Goal: Task Accomplishment & Management: Manage account settings

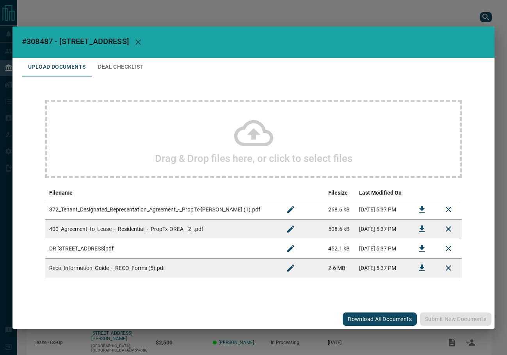
click at [44, 42] on span "#308487 - [STREET_ADDRESS]" at bounding box center [75, 41] width 107 height 9
copy span "308487"
click at [423, 226] on icon "Download" at bounding box center [421, 229] width 5 height 7
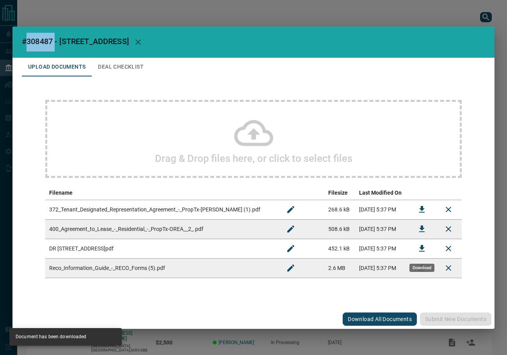
click at [421, 249] on icon "Download" at bounding box center [421, 248] width 5 height 7
click at [128, 56] on h2 "#308487 - [STREET_ADDRESS]" at bounding box center [253, 42] width 482 height 31
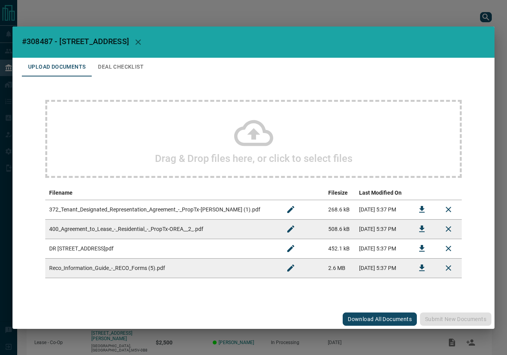
click at [121, 69] on button "Deal Checklist" at bounding box center [121, 67] width 58 height 19
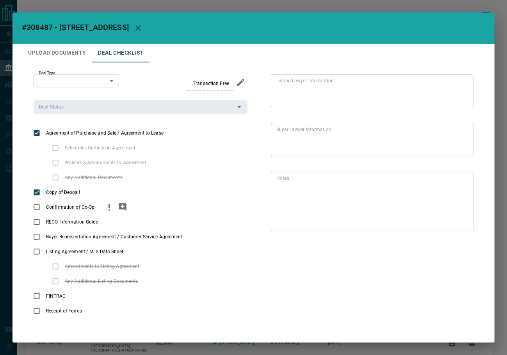
click at [107, 208] on icon "priority" at bounding box center [109, 207] width 9 height 9
click at [119, 209] on icon "add note" at bounding box center [123, 207] width 8 height 8
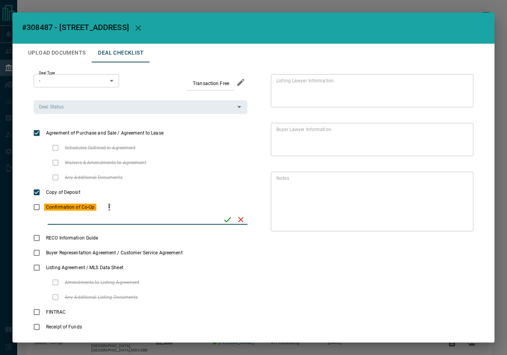
paste input "**********"
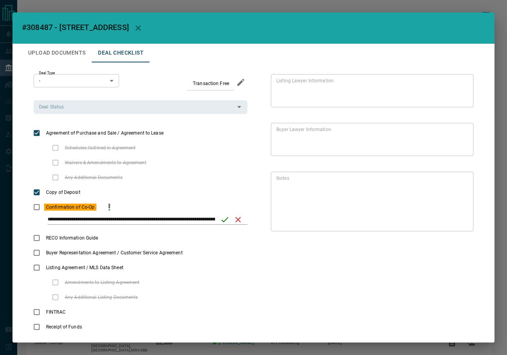
drag, startPoint x: 215, startPoint y: 218, endPoint x: 211, endPoint y: 221, distance: 5.4
click at [211, 221] on div "**********" at bounding box center [148, 220] width 200 height 10
click at [211, 221] on input "**********" at bounding box center [131, 220] width 167 height 10
drag, startPoint x: 204, startPoint y: 217, endPoint x: 221, endPoint y: 217, distance: 17.2
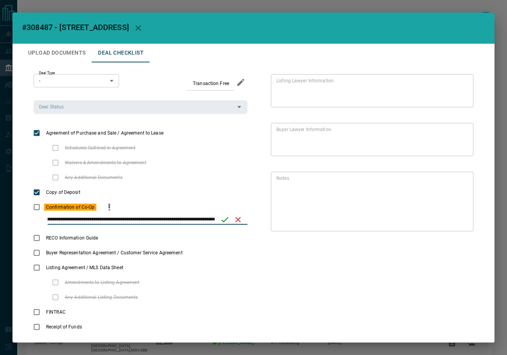
click at [221, 217] on div "**********" at bounding box center [148, 220] width 200 height 10
type input "**********"
click at [221, 215] on icon "save" at bounding box center [224, 219] width 9 height 9
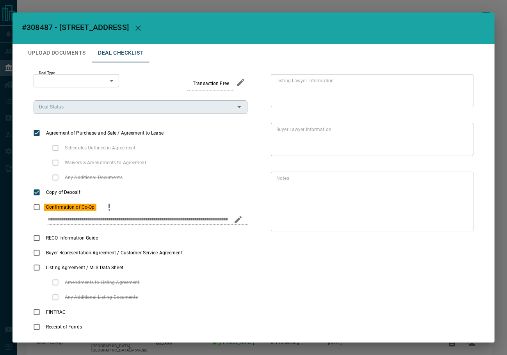
click at [67, 106] on input "Deal Status" at bounding box center [134, 107] width 196 height 9
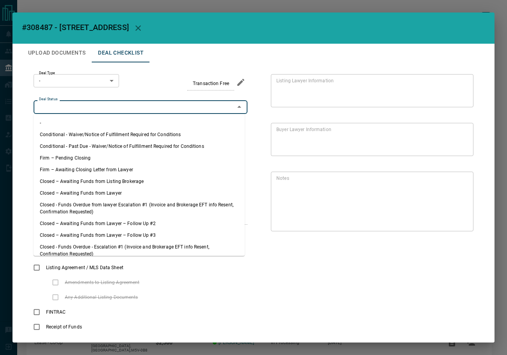
click at [68, 154] on li "Firm – Pending Closing" at bounding box center [139, 158] width 211 height 12
type input "**********"
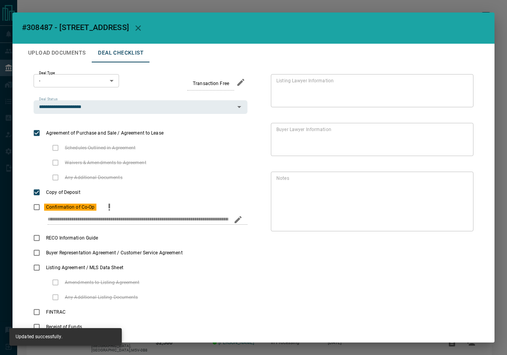
click at [70, 85] on body "Lead Transfers Leads Deals Listings Campaigns Quota Rules Agent Quotas Admin Mo…" at bounding box center [253, 201] width 507 height 403
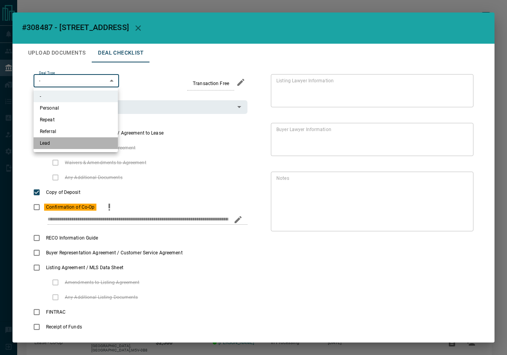
click at [53, 146] on li "Lead" at bounding box center [76, 143] width 84 height 12
type input "*"
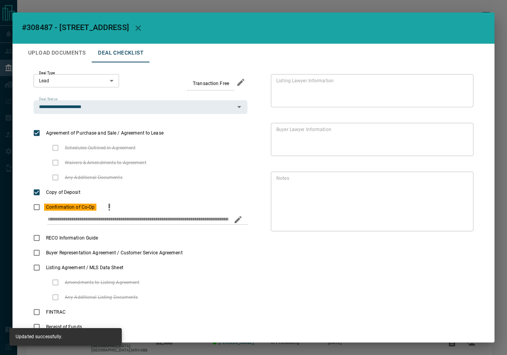
drag, startPoint x: 66, startPoint y: 53, endPoint x: 89, endPoint y: 57, distance: 23.2
click at [66, 53] on button "Upload Documents" at bounding box center [57, 53] width 70 height 19
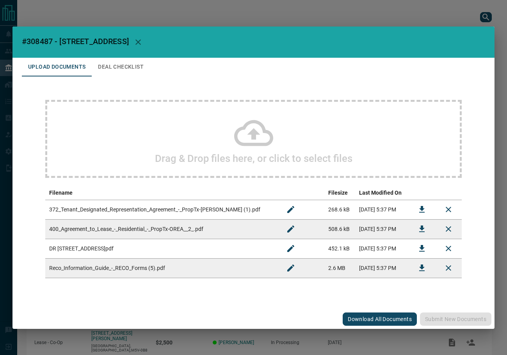
click at [426, 208] on icon "Download" at bounding box center [421, 209] width 9 height 9
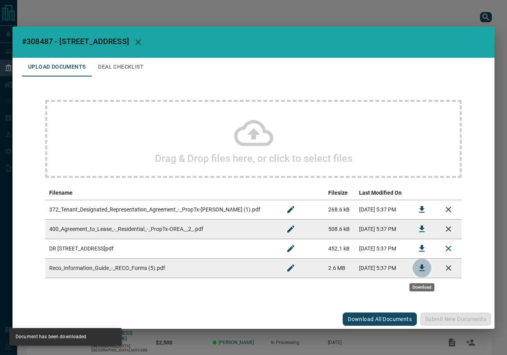
click at [422, 267] on icon "Download" at bounding box center [421, 268] width 5 height 7
click at [125, 73] on button "Deal Checklist" at bounding box center [121, 67] width 58 height 19
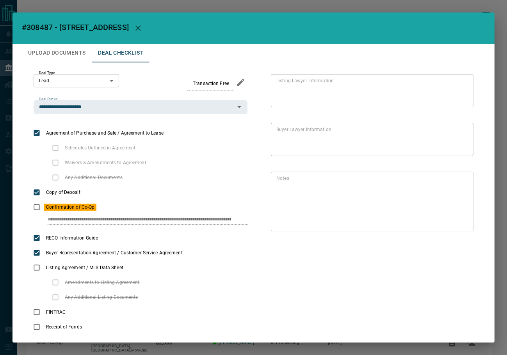
click at [50, 58] on button "Upload Documents" at bounding box center [57, 53] width 70 height 19
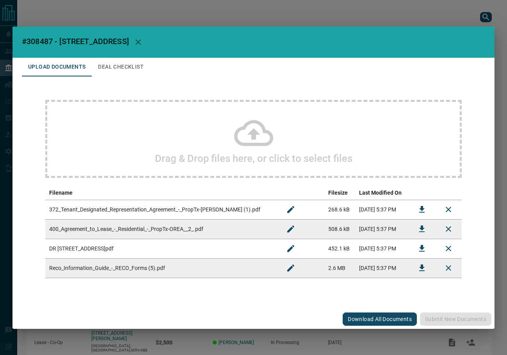
click at [148, 151] on div "Drag & Drop files here, or click to select files" at bounding box center [253, 139] width 416 height 78
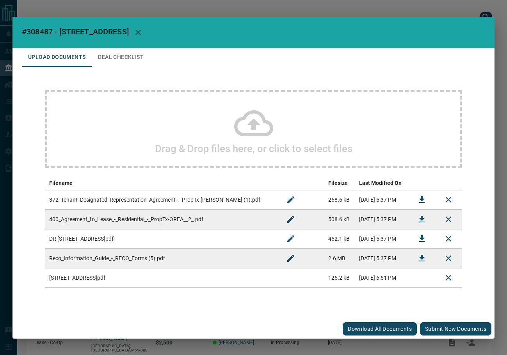
click at [439, 324] on button "Submit new documents" at bounding box center [455, 328] width 71 height 13
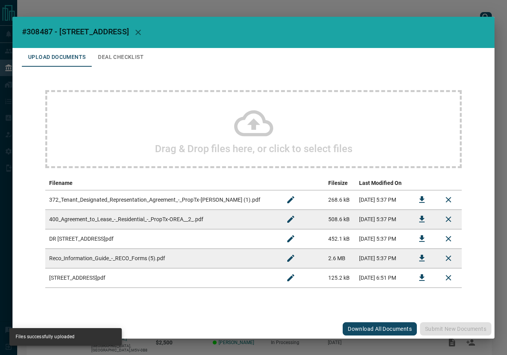
click at [110, 60] on button "Deal Checklist" at bounding box center [121, 57] width 58 height 19
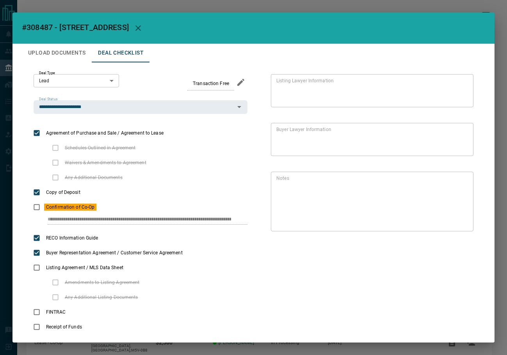
scroll to position [0, 60]
click at [272, 217] on div "**********" at bounding box center [253, 204] width 463 height 284
click at [138, 27] on icon "button" at bounding box center [137, 27] width 9 height 9
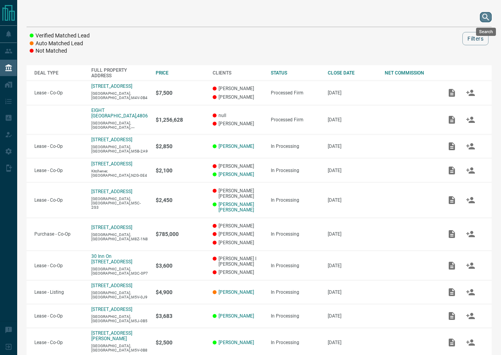
click at [489, 20] on icon "search button" at bounding box center [485, 17] width 7 height 7
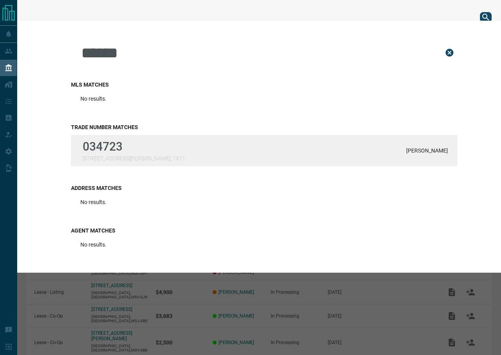
type input "******"
click at [125, 158] on p "[STREET_ADDRESS][PERSON_NAME], 1911" at bounding box center [134, 158] width 103 height 6
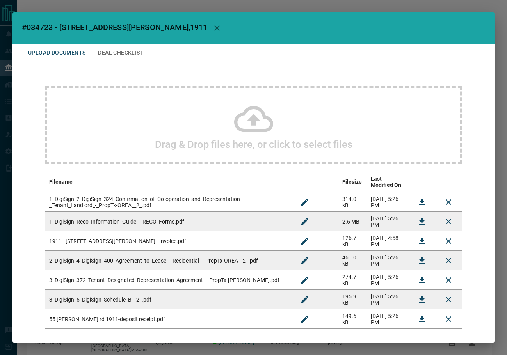
click at [123, 49] on button "Deal Checklist" at bounding box center [121, 53] width 58 height 19
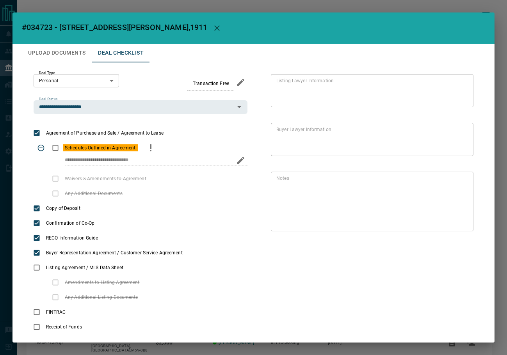
click at [154, 151] on icon "priority" at bounding box center [150, 147] width 9 height 9
click at [457, 226] on icon "Edit" at bounding box center [461, 226] width 9 height 9
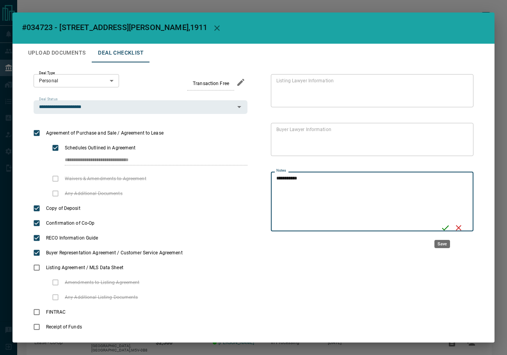
type textarea "**********"
click at [442, 229] on icon "Save" at bounding box center [445, 228] width 7 height 5
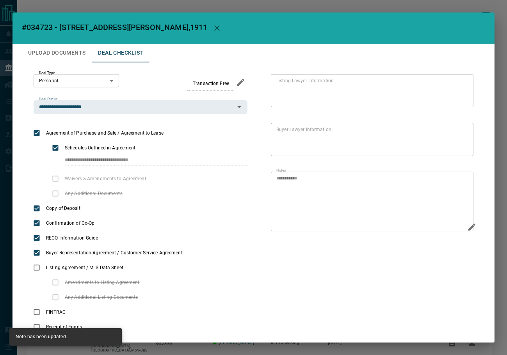
click at [60, 53] on button "Upload Documents" at bounding box center [57, 53] width 70 height 19
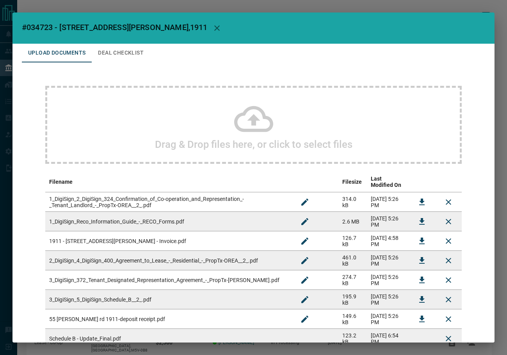
scroll to position [57, 0]
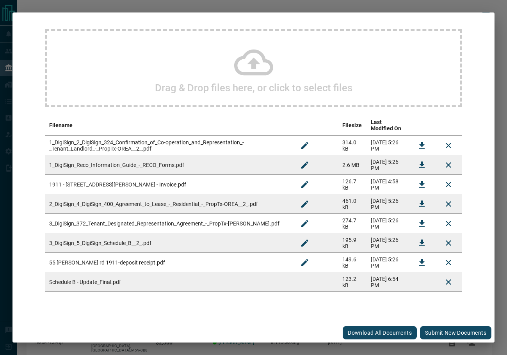
drag, startPoint x: 446, startPoint y: 335, endPoint x: 248, endPoint y: 71, distance: 330.6
click at [446, 335] on button "Submit new documents" at bounding box center [455, 332] width 71 height 13
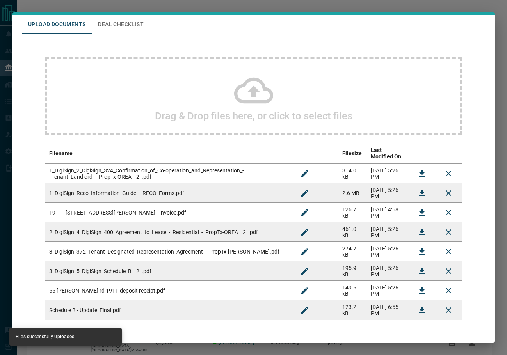
scroll to position [0, 0]
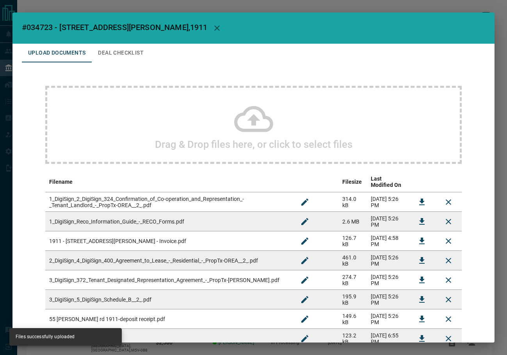
click at [117, 48] on button "Deal Checklist" at bounding box center [121, 53] width 58 height 19
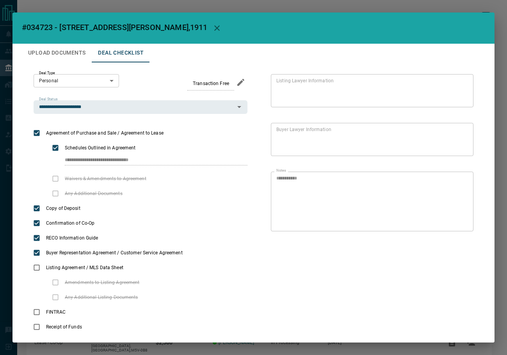
click at [171, 22] on h2 "#034723 - [STREET_ADDRESS][PERSON_NAME],1911" at bounding box center [253, 27] width 482 height 31
click at [212, 27] on icon "button" at bounding box center [216, 27] width 9 height 9
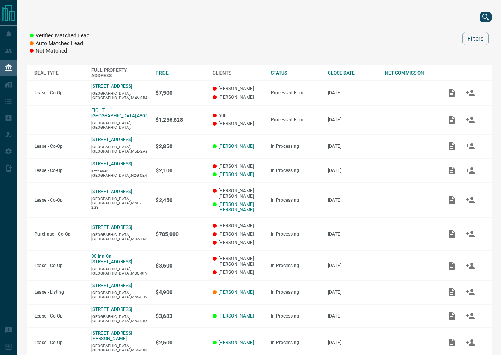
click at [486, 13] on icon "search button" at bounding box center [485, 16] width 9 height 9
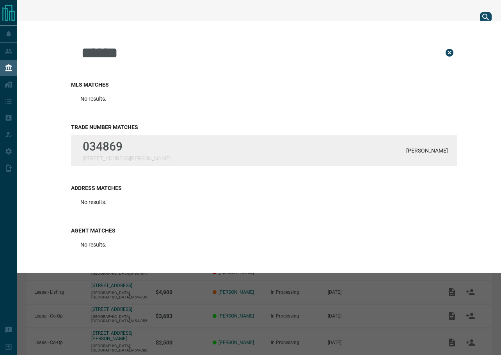
type input "******"
click at [186, 154] on div "034869 [STREET_ADDRESS][GEOGRAPHIC_DATA][PERSON_NAME]" at bounding box center [264, 150] width 386 height 31
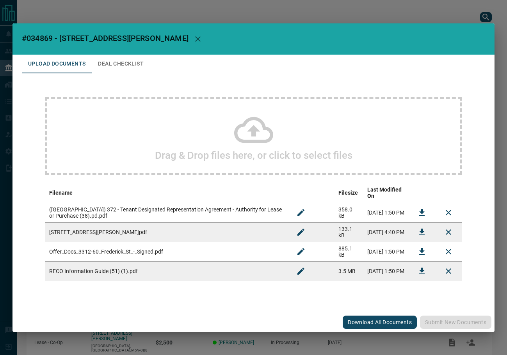
click at [116, 57] on button "Deal Checklist" at bounding box center [121, 64] width 58 height 19
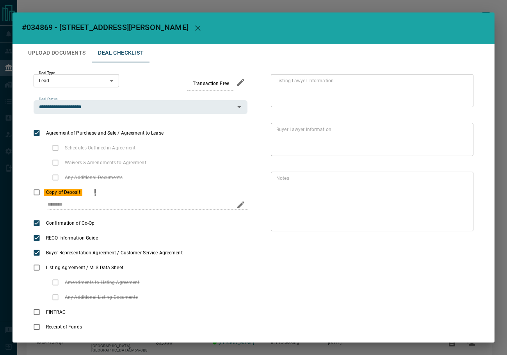
click at [94, 195] on circle "priority" at bounding box center [95, 195] width 2 height 2
click at [457, 225] on icon "Edit" at bounding box center [461, 226] width 9 height 9
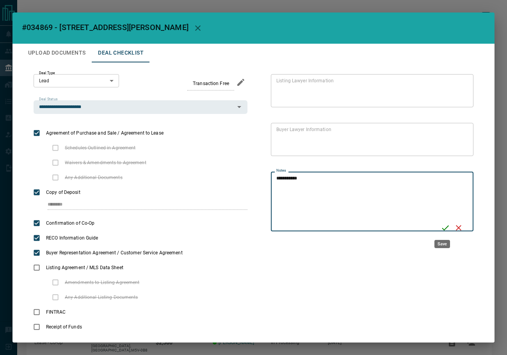
type textarea "**********"
click at [434, 216] on div "**********" at bounding box center [372, 202] width 203 height 60
click at [442, 230] on icon "Save" at bounding box center [445, 228] width 7 height 5
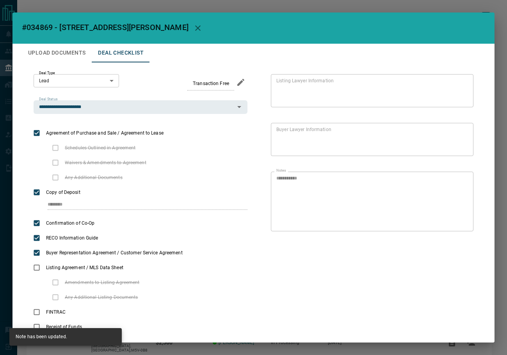
click at [64, 60] on button "Upload Documents" at bounding box center [57, 53] width 70 height 19
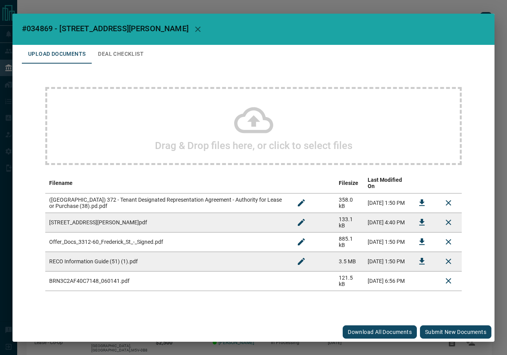
click at [461, 333] on button "Submit new documents" at bounding box center [455, 331] width 71 height 13
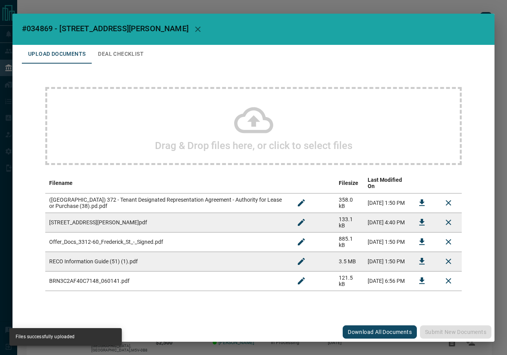
click at [195, 32] on icon "button" at bounding box center [197, 29] width 5 height 5
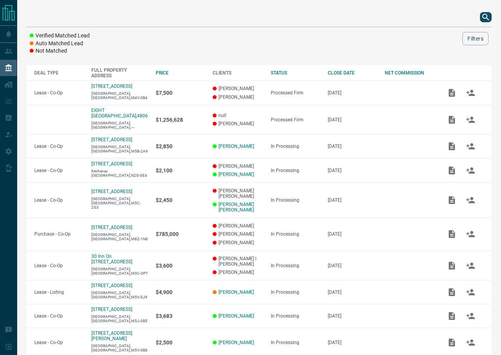
click at [483, 18] on icon "search button" at bounding box center [485, 16] width 9 height 9
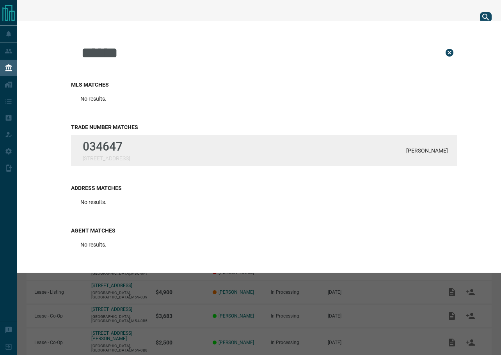
type input "******"
click at [121, 149] on p "034647" at bounding box center [106, 147] width 47 height 14
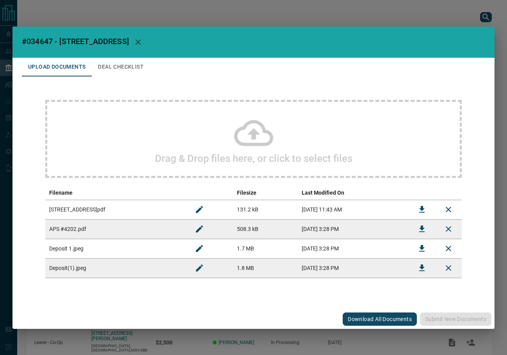
click at [109, 67] on button "Deal Checklist" at bounding box center [121, 67] width 58 height 19
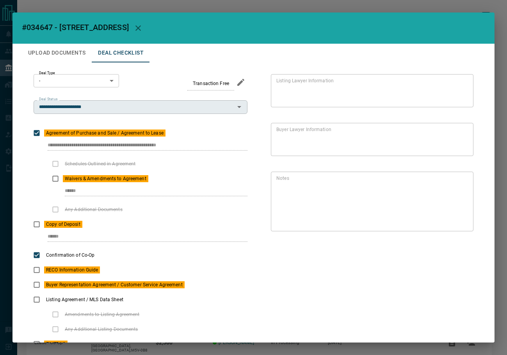
click at [103, 107] on input "**********" at bounding box center [134, 107] width 196 height 9
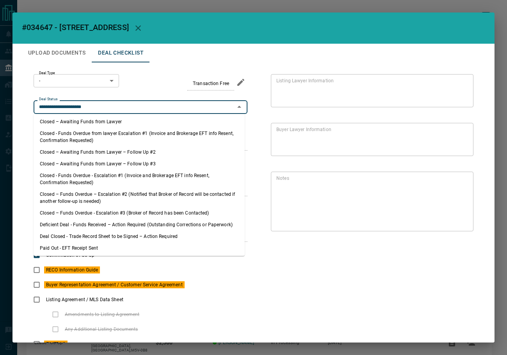
scroll to position [131, 0]
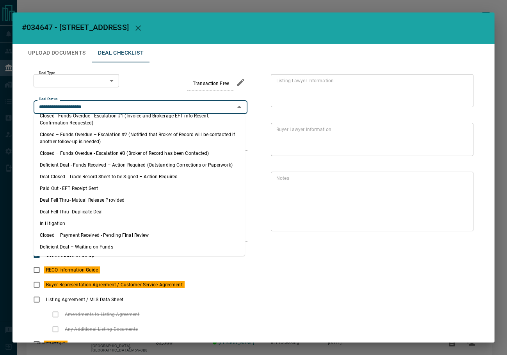
click at [115, 205] on li "Deal Fell Thru- Mutual Release Provided" at bounding box center [139, 200] width 211 height 12
type input "**********"
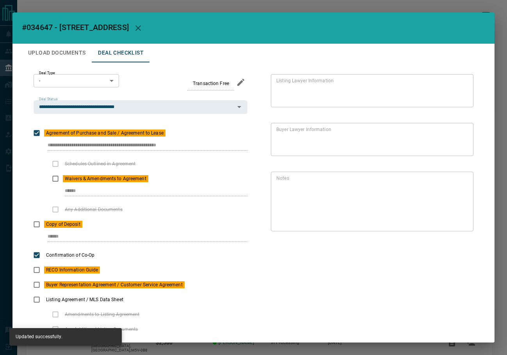
click at [55, 57] on button "Upload Documents" at bounding box center [57, 53] width 70 height 19
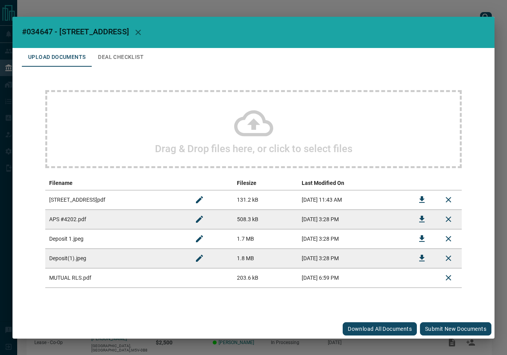
click at [472, 334] on button "Submit new documents" at bounding box center [455, 328] width 71 height 13
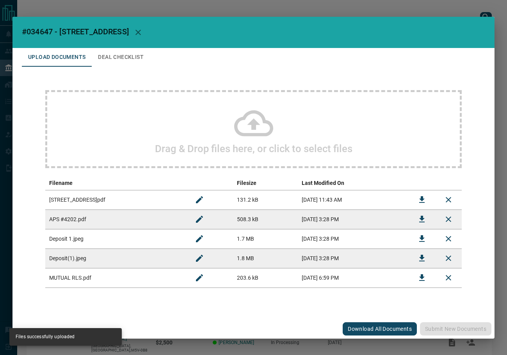
click at [109, 62] on button "Deal Checklist" at bounding box center [121, 57] width 58 height 19
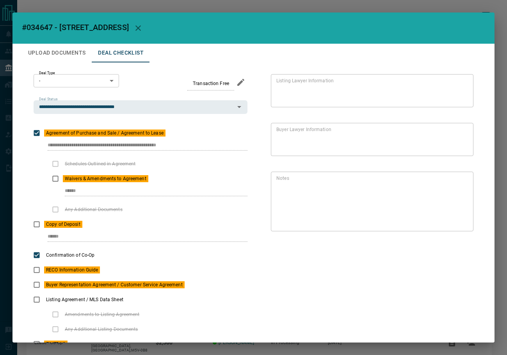
click at [141, 28] on icon "button" at bounding box center [137, 27] width 5 height 5
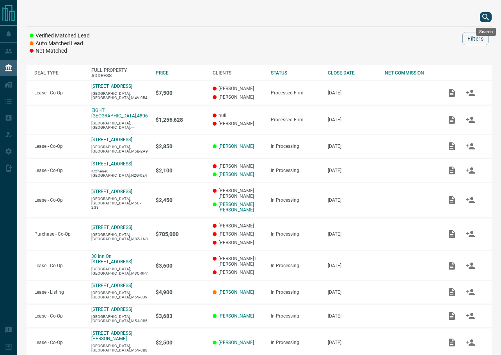
click at [482, 17] on icon "search button" at bounding box center [485, 16] width 9 height 9
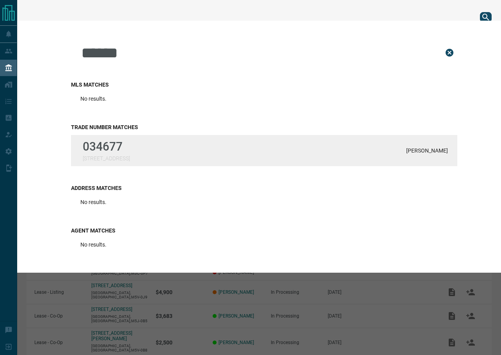
type input "******"
click at [167, 152] on div "034677 [STREET_ADDRESS][PERSON_NAME]" at bounding box center [264, 150] width 386 height 31
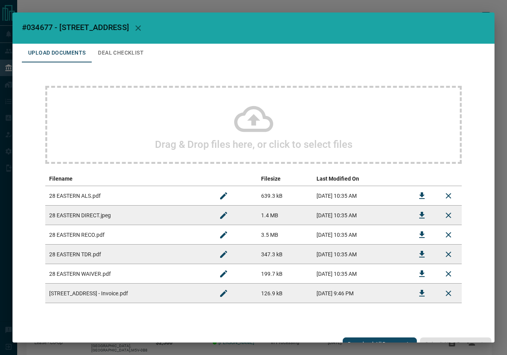
click at [124, 57] on button "Deal Checklist" at bounding box center [121, 53] width 58 height 19
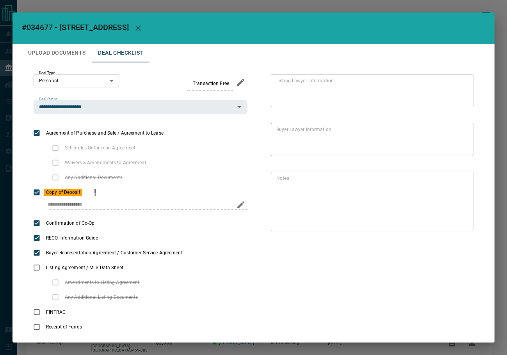
click at [100, 192] on button "priority" at bounding box center [95, 192] width 13 height 15
click at [458, 229] on icon "Edit" at bounding box center [461, 226] width 9 height 9
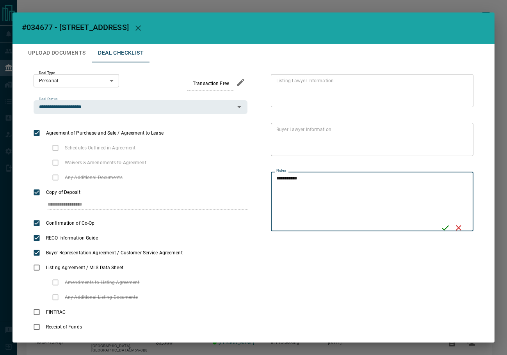
type textarea "**********"
click at [441, 229] on icon "Save" at bounding box center [445, 227] width 9 height 9
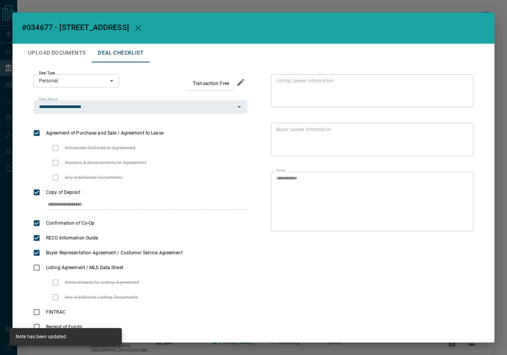
drag, startPoint x: 61, startPoint y: 57, endPoint x: 212, endPoint y: 23, distance: 154.5
click at [61, 57] on button "Upload Documents" at bounding box center [57, 53] width 70 height 19
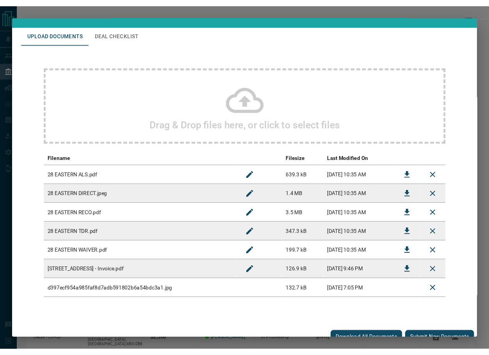
scroll to position [31, 0]
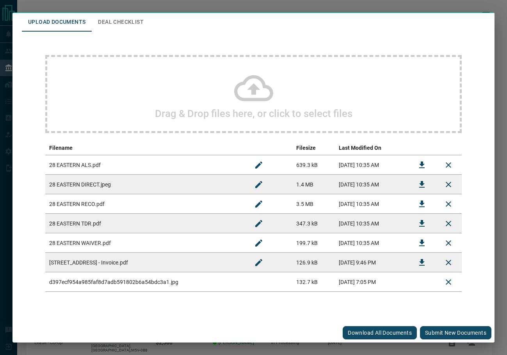
click at [431, 329] on button "Submit new documents" at bounding box center [455, 332] width 71 height 13
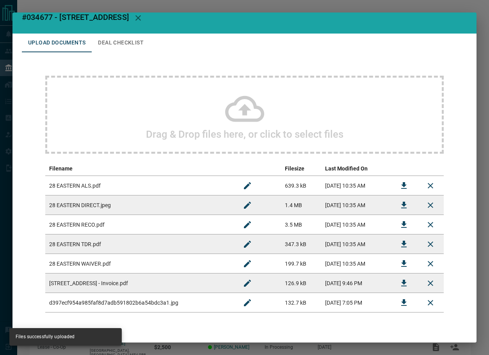
scroll to position [0, 0]
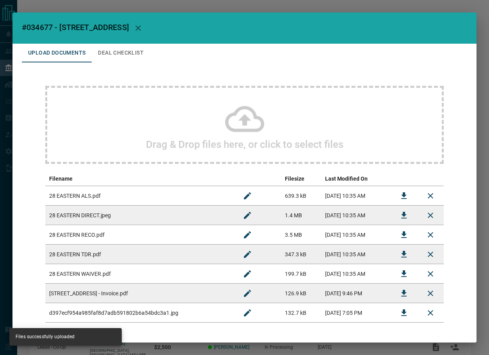
click at [141, 141] on div "Drag & Drop files here, or click to select files" at bounding box center [244, 125] width 398 height 78
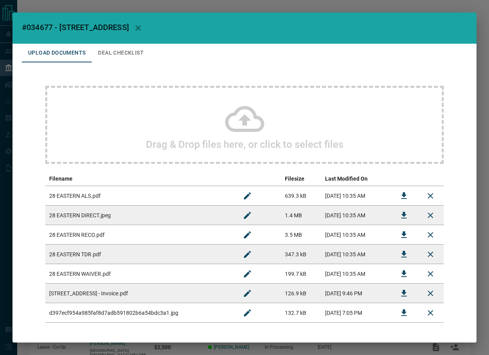
click at [122, 52] on button "Deal Checklist" at bounding box center [121, 53] width 58 height 19
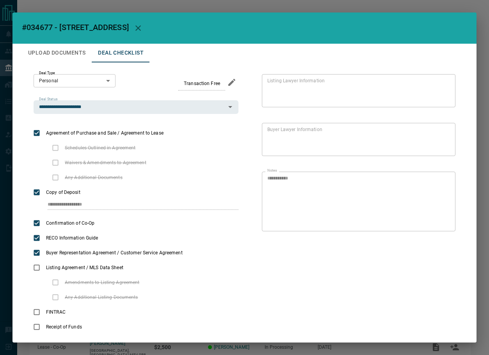
click at [143, 25] on icon "button" at bounding box center [137, 27] width 9 height 9
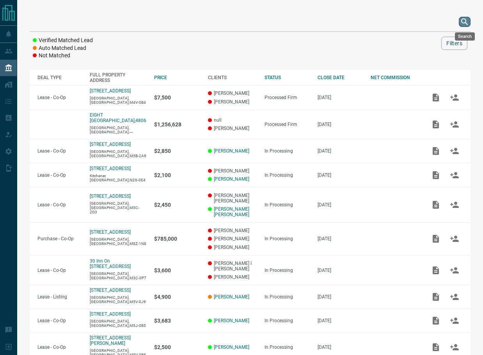
click at [464, 20] on icon "search button" at bounding box center [464, 21] width 9 height 9
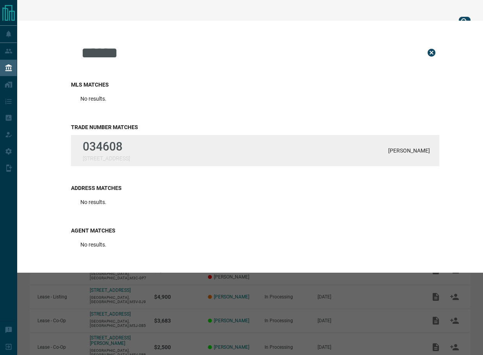
type input "******"
click at [188, 145] on div "034608 [STREET_ADDRESS] [PERSON_NAME]" at bounding box center [255, 150] width 368 height 31
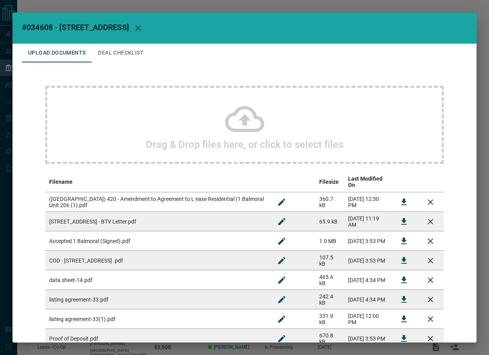
click at [108, 59] on button "Deal Checklist" at bounding box center [121, 53] width 58 height 19
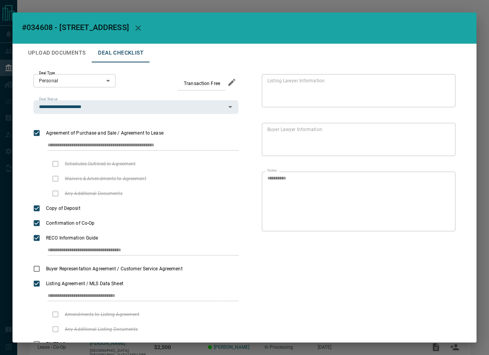
click at [72, 59] on button "Upload Documents" at bounding box center [57, 53] width 70 height 19
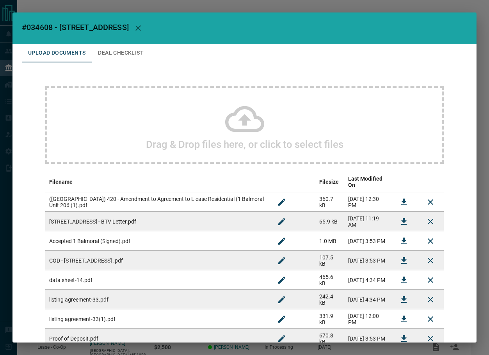
click at [167, 139] on h2 "Drag & Drop files here, or click to select files" at bounding box center [244, 145] width 197 height 12
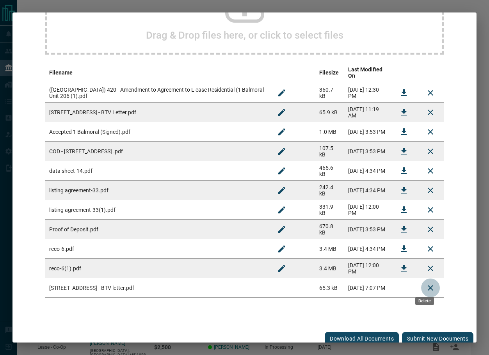
click at [427, 286] on icon "Delete" at bounding box center [430, 287] width 9 height 9
